Goal: Task Accomplishment & Management: Manage account settings

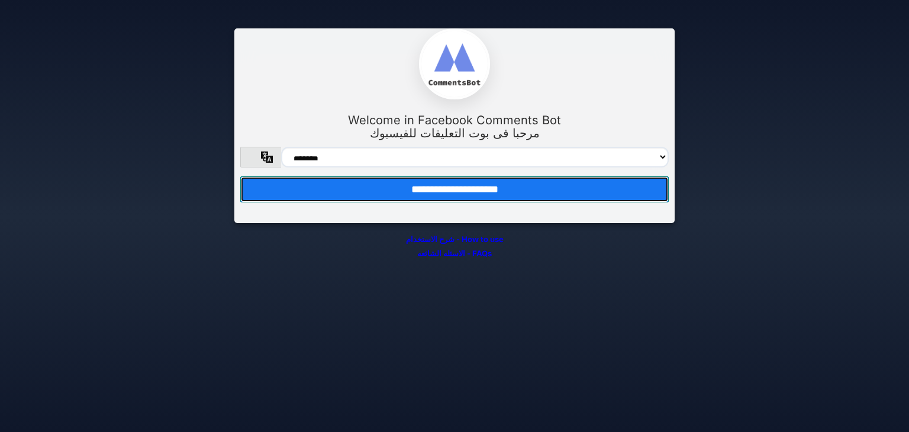
click at [384, 195] on input "**********" at bounding box center [454, 189] width 428 height 26
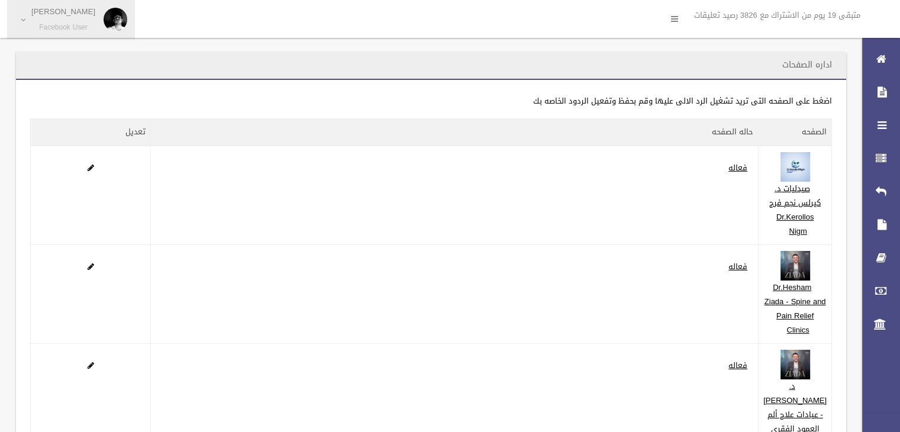
click at [86, 16] on p "Rami Ibrahim Omar" at bounding box center [63, 11] width 64 height 9
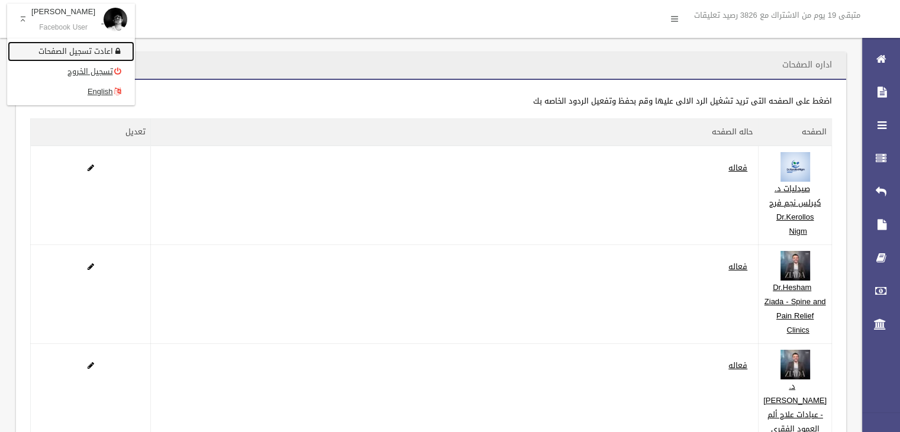
click at [90, 51] on link "اعادت تسجيل الصفحات" at bounding box center [71, 51] width 127 height 20
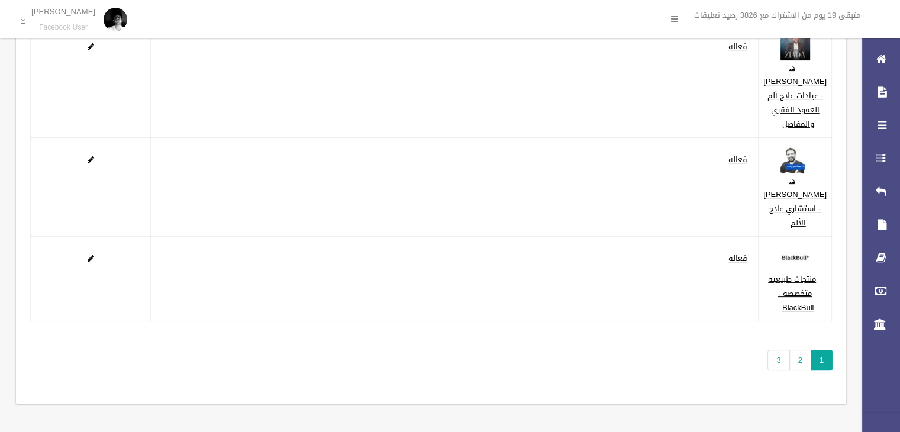
scroll to position [374, 0]
click at [778, 353] on link "3" at bounding box center [779, 360] width 22 height 21
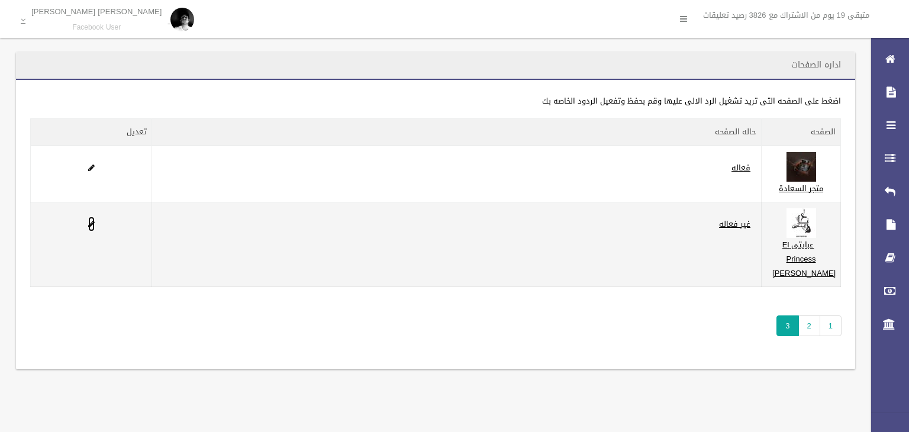
click at [91, 228] on span at bounding box center [91, 224] width 7 height 8
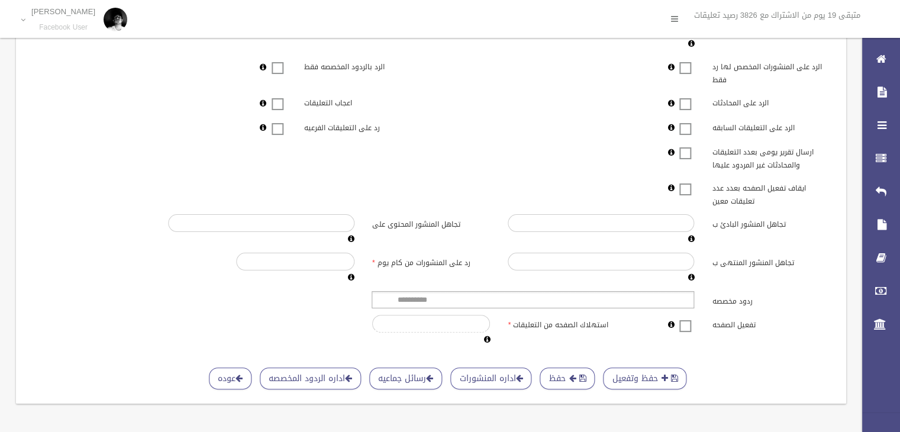
scroll to position [272, 0]
click at [684, 318] on span at bounding box center [685, 318] width 18 height 0
click at [644, 368] on button "حفظ وتفعيل" at bounding box center [644, 379] width 83 height 22
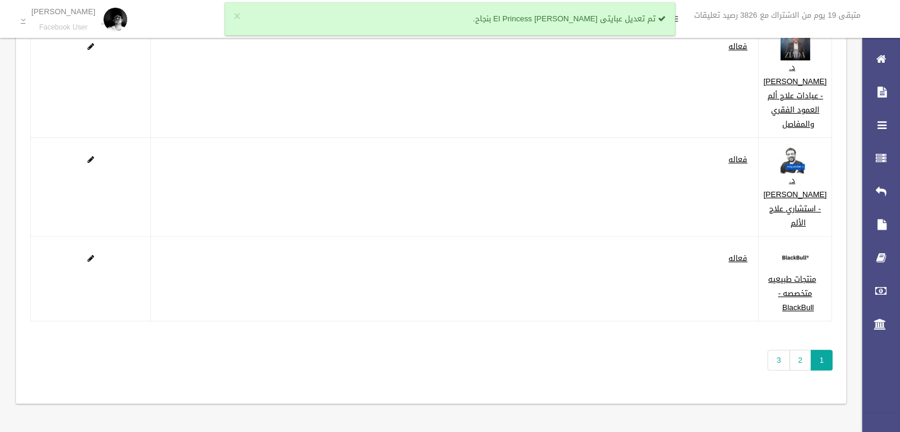
scroll to position [374, 0]
click at [762, 359] on div "**********" at bounding box center [431, 82] width 830 height 643
click at [776, 356] on link "3" at bounding box center [779, 360] width 22 height 21
